Goal: Check status: Check status

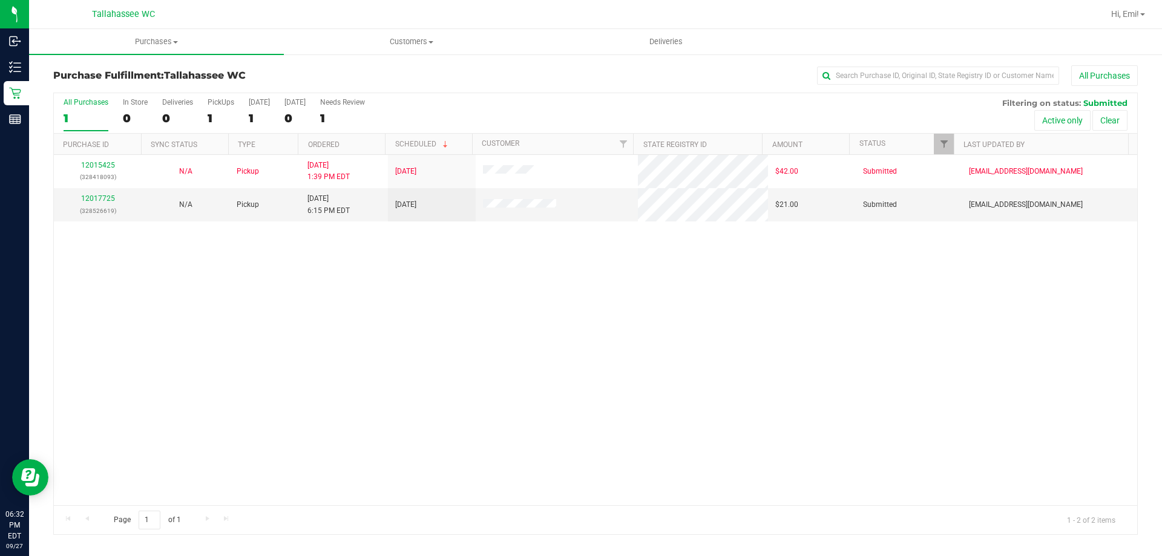
click at [166, 289] on div "12015425 (328418093) N/A Pickup [DATE] 1:39 PM EDT 9/27/2025 $42.00 Submitted […" at bounding box center [595, 330] width 1083 height 350
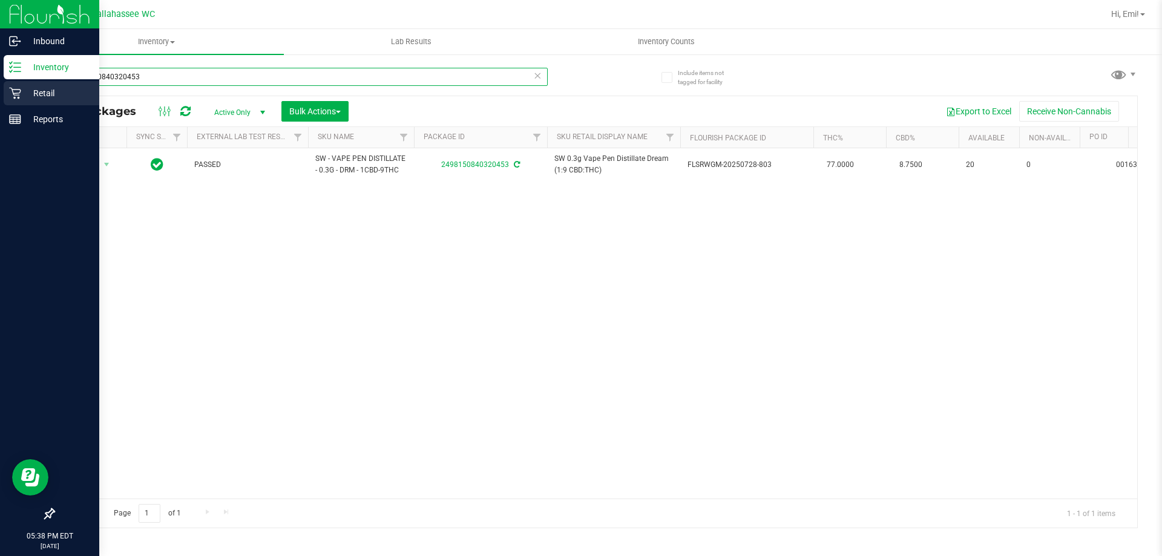
drag, startPoint x: 315, startPoint y: 68, endPoint x: 4, endPoint y: 95, distance: 312.1
click at [0, 98] on div "Inbound Inventory Retail Reports 05:38 PM EDT [DATE] 09/27 [GEOGRAPHIC_DATA] WC…" at bounding box center [581, 278] width 1162 height 556
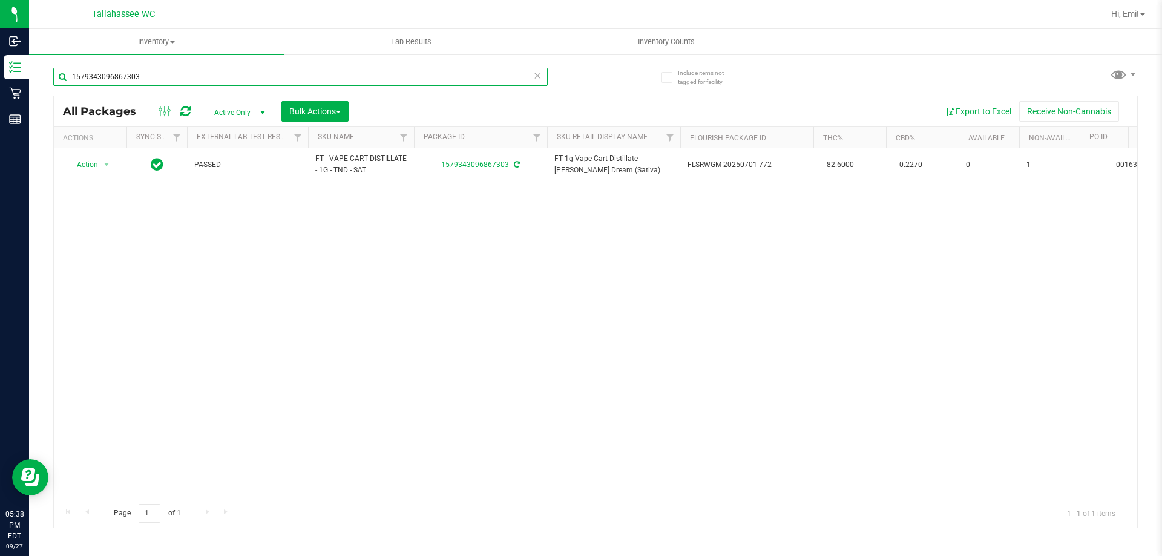
type input "1579343096867303"
click at [535, 76] on icon at bounding box center [537, 75] width 8 height 15
click at [497, 75] on input "text" at bounding box center [300, 77] width 494 height 18
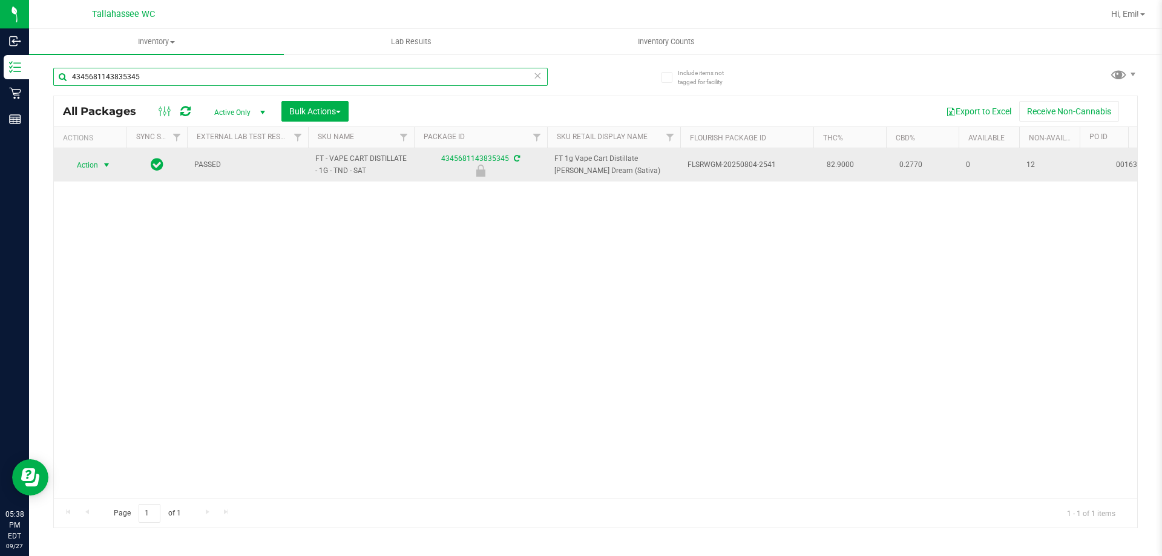
type input "4345681143835345"
click at [96, 166] on span "Action" at bounding box center [82, 165] width 33 height 17
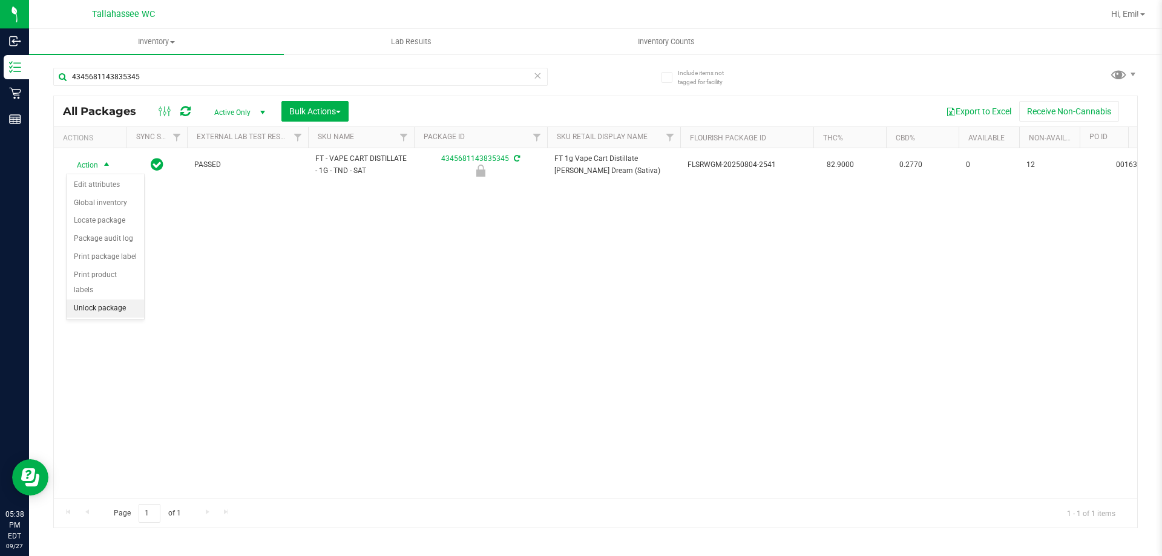
click at [120, 300] on li "Unlock package" at bounding box center [105, 309] width 77 height 18
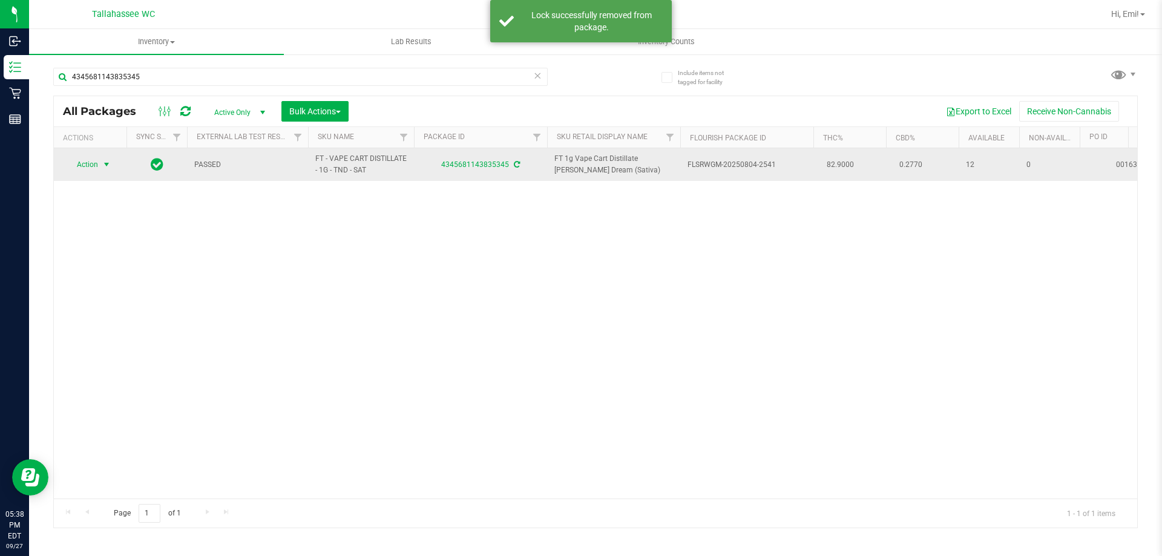
click at [108, 169] on span "select" at bounding box center [107, 165] width 10 height 10
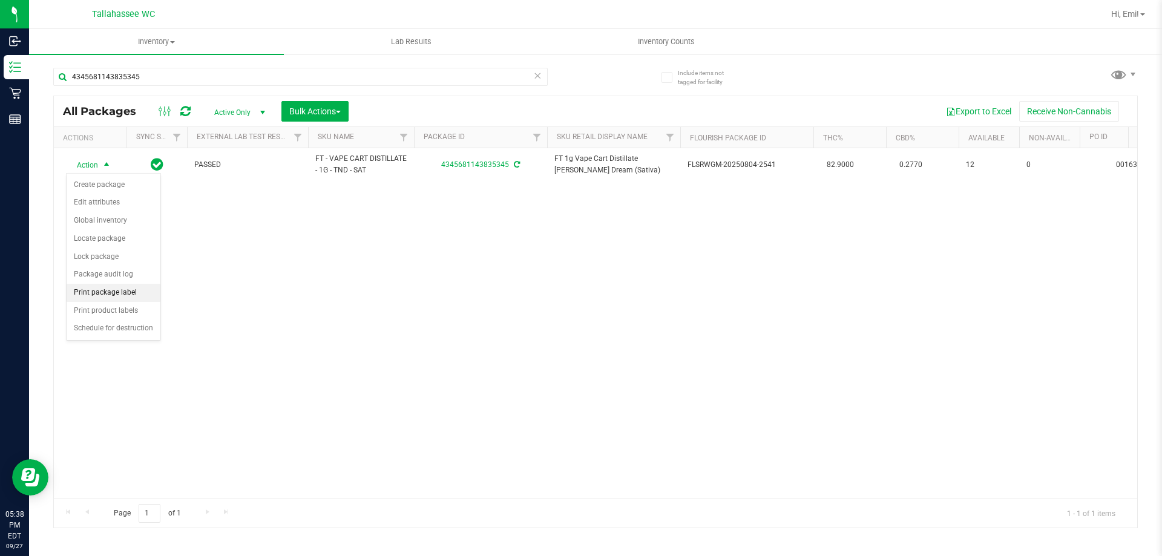
click at [149, 290] on li "Print package label" at bounding box center [114, 293] width 94 height 18
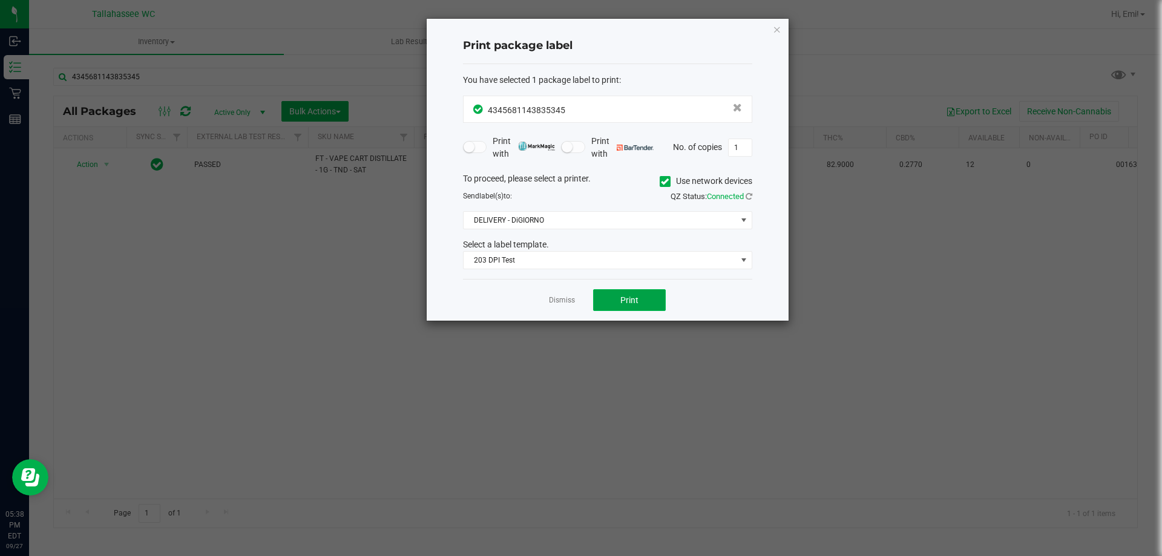
click at [625, 295] on span "Print" at bounding box center [629, 300] width 18 height 10
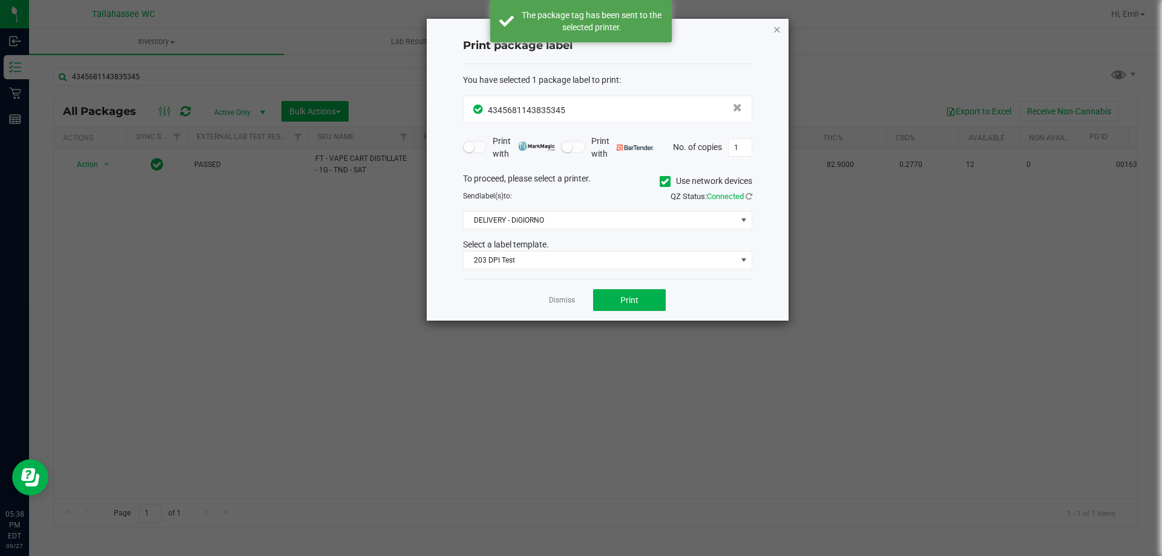
click at [778, 31] on icon "button" at bounding box center [777, 29] width 8 height 15
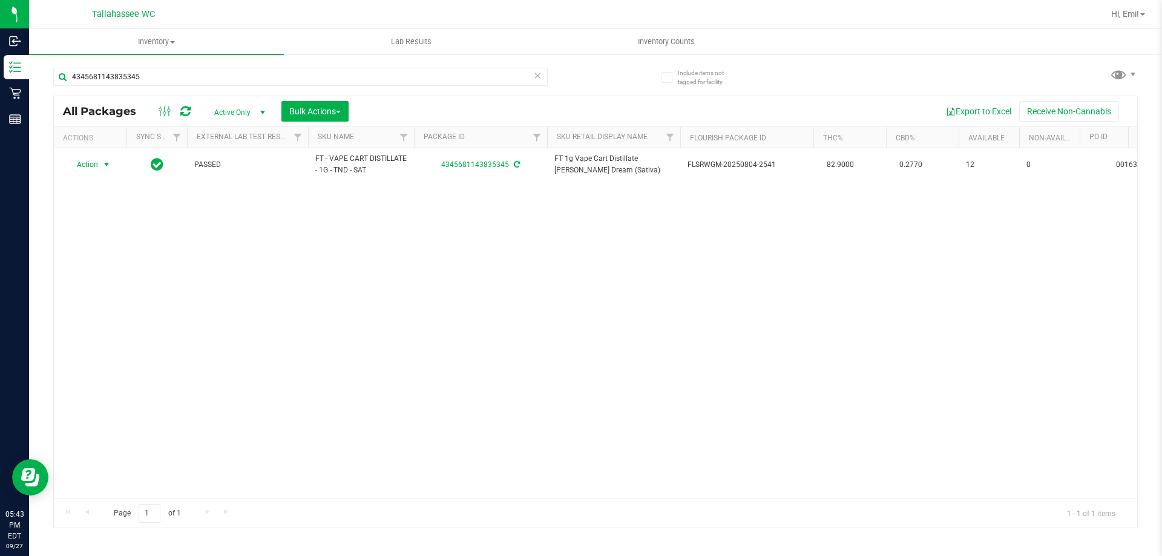
click at [537, 78] on icon at bounding box center [537, 75] width 8 height 15
click at [584, 82] on div at bounding box center [324, 76] width 542 height 39
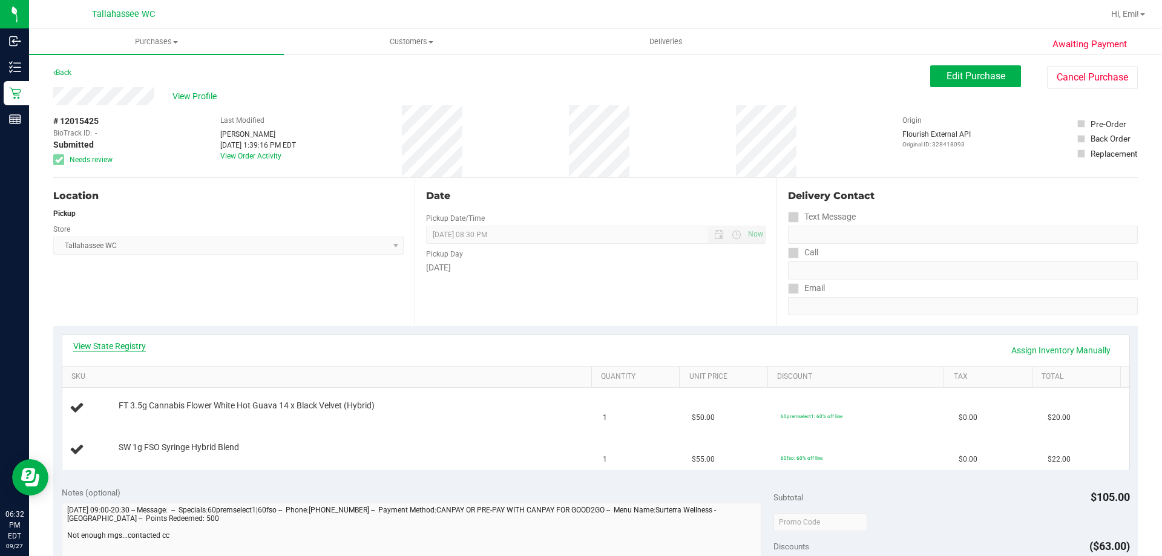
click at [120, 343] on link "View State Registry" at bounding box center [109, 346] width 73 height 12
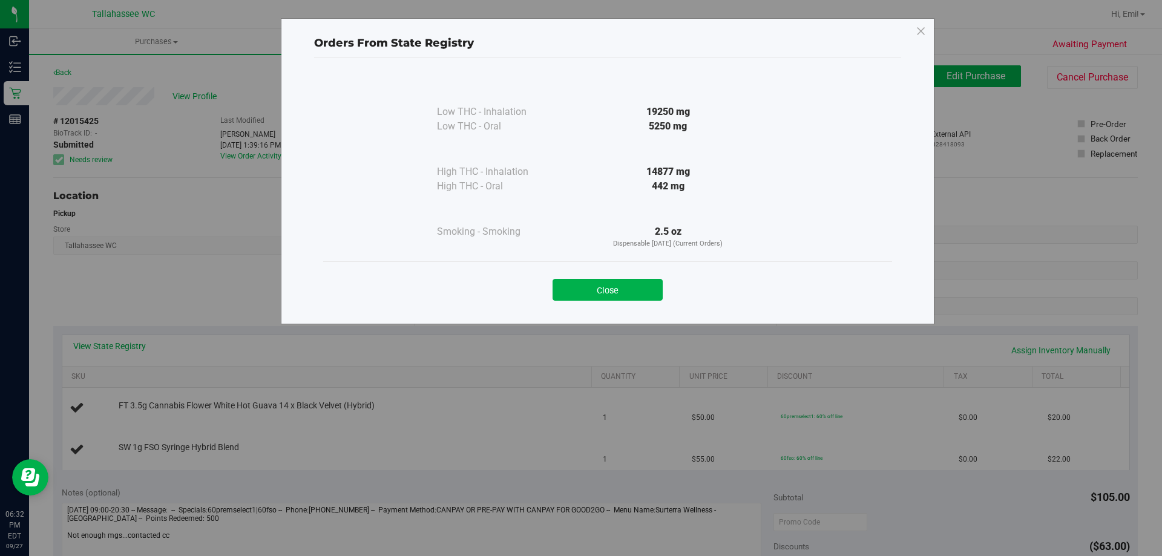
click at [623, 301] on div "Close" at bounding box center [607, 285] width 569 height 49
click at [621, 295] on button "Close" at bounding box center [607, 290] width 110 height 22
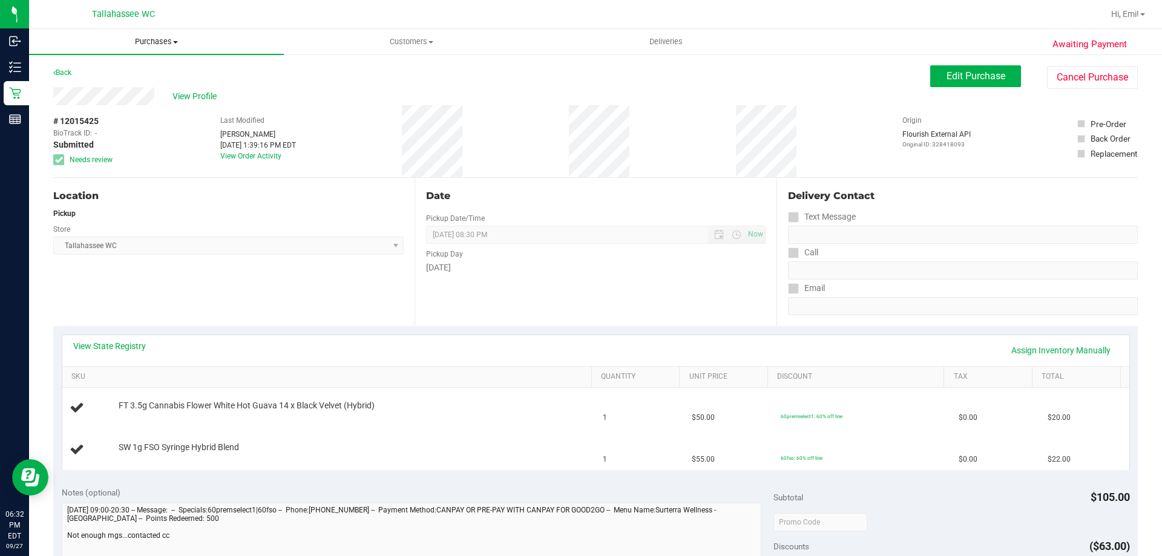
click at [89, 47] on uib-tab-heading "Purchases Summary of purchases Fulfillment All purchases" at bounding box center [156, 41] width 255 height 25
click at [110, 84] on li "Fulfillment" at bounding box center [156, 87] width 255 height 15
